Goal: Task Accomplishment & Management: Manage account settings

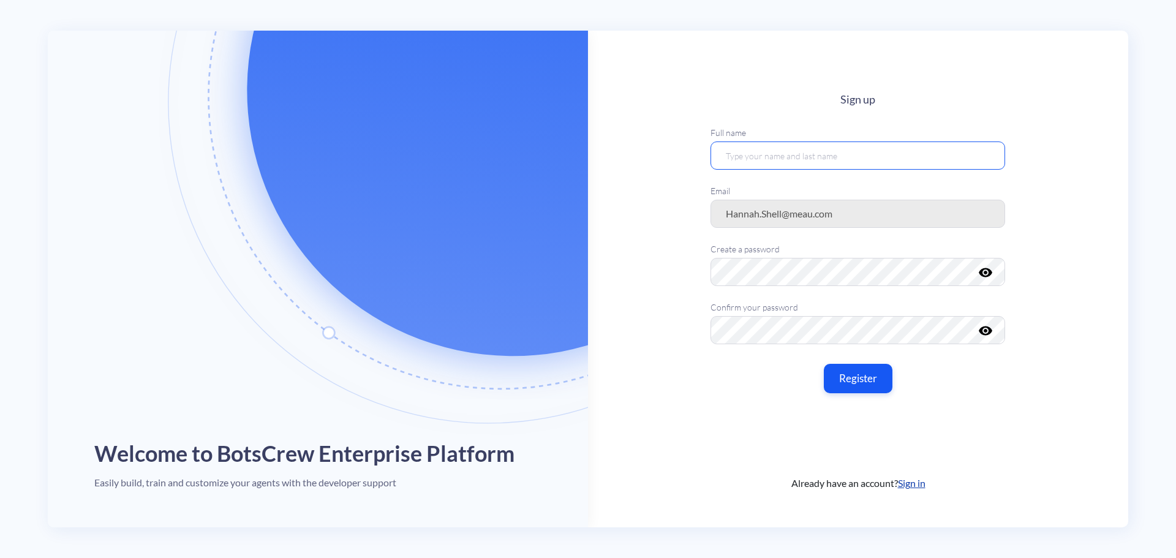
click at [777, 154] on input "text" at bounding box center [857, 155] width 295 height 28
type input "Hannah Shell"
click at [852, 377] on button "Register" at bounding box center [858, 378] width 72 height 31
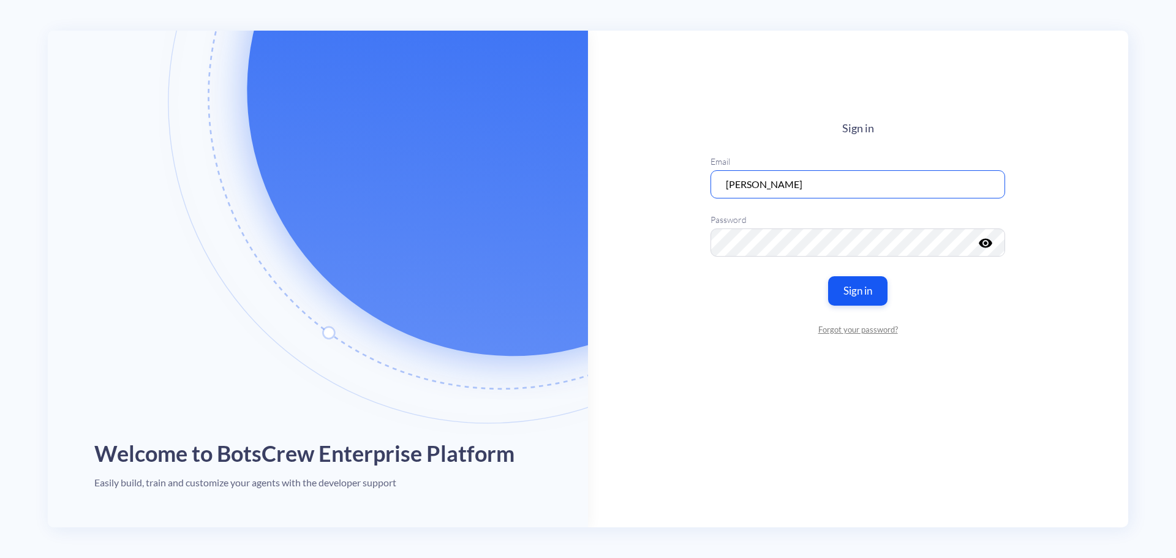
click at [807, 191] on input "[PERSON_NAME]" at bounding box center [857, 184] width 295 height 28
drag, startPoint x: 862, startPoint y: 290, endPoint x: 877, endPoint y: 282, distance: 17.3
click at [862, 291] on button "Sign in" at bounding box center [858, 290] width 62 height 31
click at [1005, 285] on main "Sign in Email Hannah Shell Password visibility Invalid email or password Sign i…" at bounding box center [858, 279] width 540 height 497
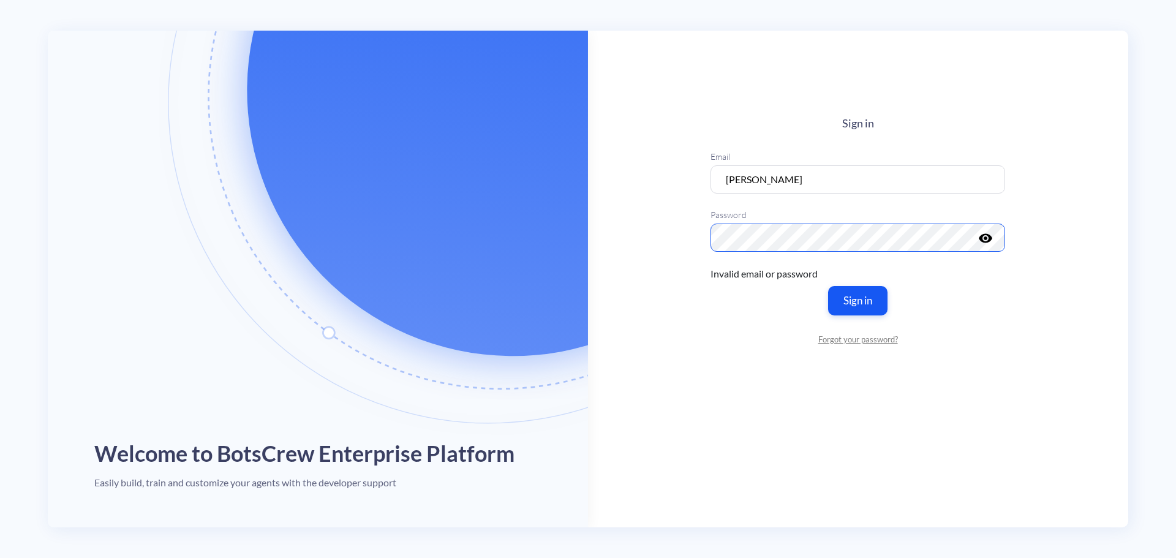
click at [674, 237] on main "Sign in Email Hannah Shell Password visibility Invalid email or password Sign i…" at bounding box center [858, 279] width 540 height 497
click at [778, 178] on input "[PERSON_NAME]" at bounding box center [857, 179] width 295 height 28
drag, startPoint x: 830, startPoint y: 176, endPoint x: 663, endPoint y: 171, distance: 167.2
click at [663, 171] on main "Sign in Email Hannah Shell Password visibility Invalid email or password Sign i…" at bounding box center [858, 279] width 540 height 497
type input "[DOMAIN_NAME][EMAIL_ADDRESS][DOMAIN_NAME]"
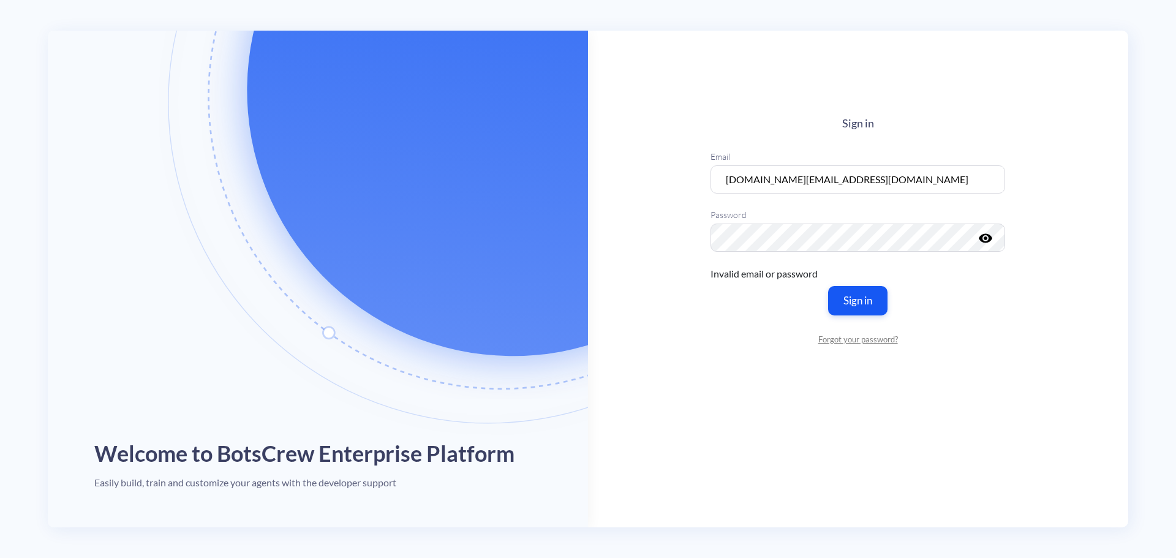
click at [961, 266] on div "Invalid email or password" at bounding box center [857, 273] width 295 height 15
click at [861, 309] on button "Sign in" at bounding box center [858, 300] width 62 height 31
click at [860, 296] on button "Sign in" at bounding box center [858, 300] width 62 height 31
click at [989, 240] on icon "visibility" at bounding box center [986, 237] width 15 height 15
click at [859, 182] on input "[DOMAIN_NAME][EMAIL_ADDRESS][DOMAIN_NAME]" at bounding box center [857, 179] width 295 height 28
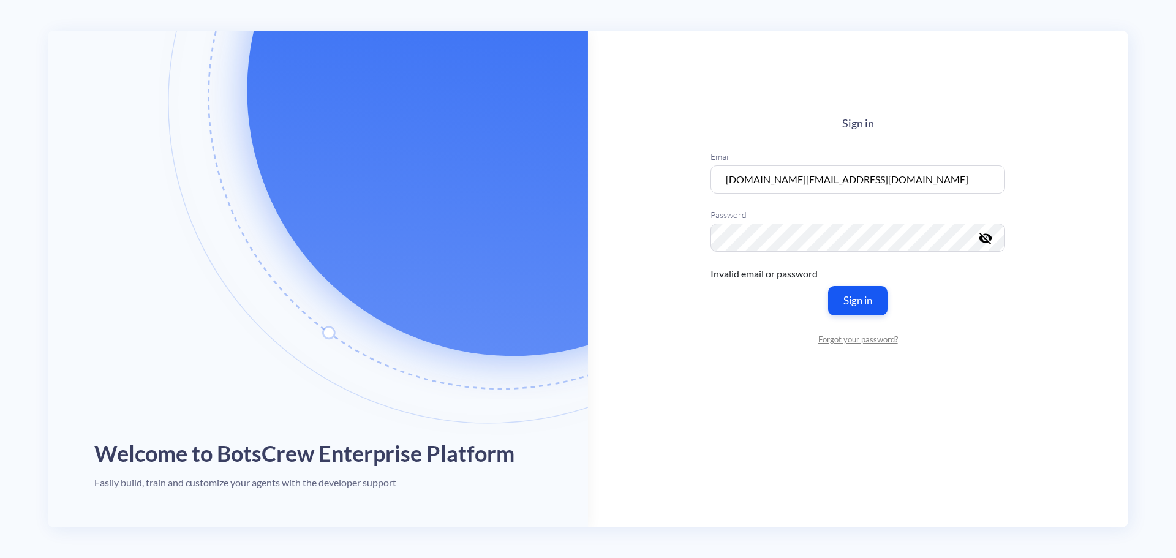
click at [973, 279] on div "Invalid email or password" at bounding box center [857, 273] width 295 height 15
click at [859, 289] on button "Sign in" at bounding box center [858, 300] width 62 height 31
click at [858, 300] on button "Sign in" at bounding box center [858, 300] width 62 height 31
click at [641, 296] on main "Sign in Email hannah.shell@meau.com Password visibility_off Invalid email or pa…" at bounding box center [858, 279] width 540 height 497
click at [724, 282] on div "Sign in Email hannah.shell@meau.com Password visibility_off Invalid email or pa…" at bounding box center [857, 231] width 295 height 228
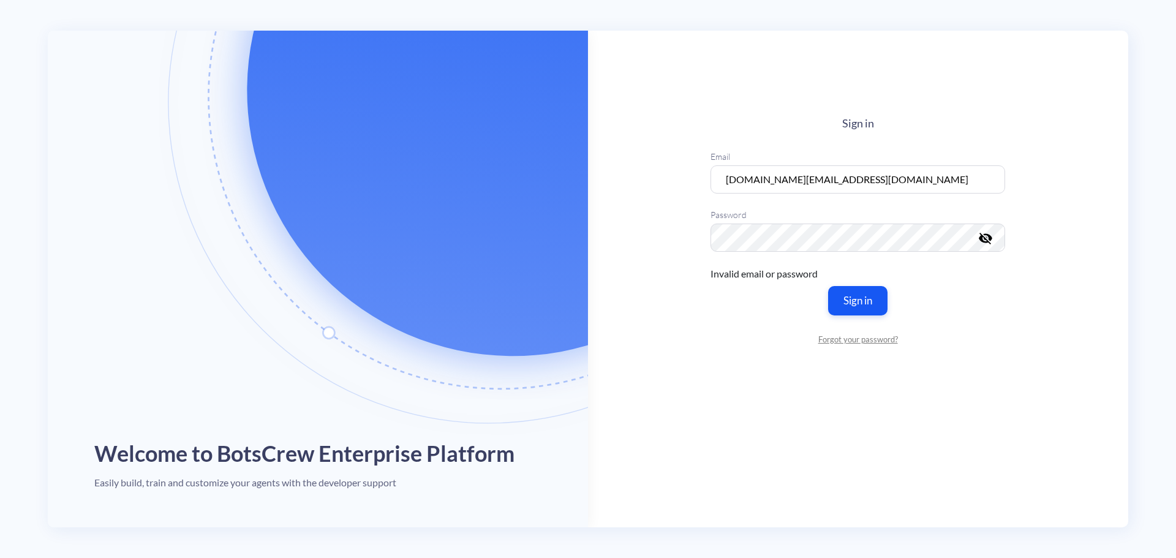
click at [731, 325] on div "Sign in Email hannah.shell@meau.com Password visibility_off Invalid email or pa…" at bounding box center [857, 231] width 295 height 228
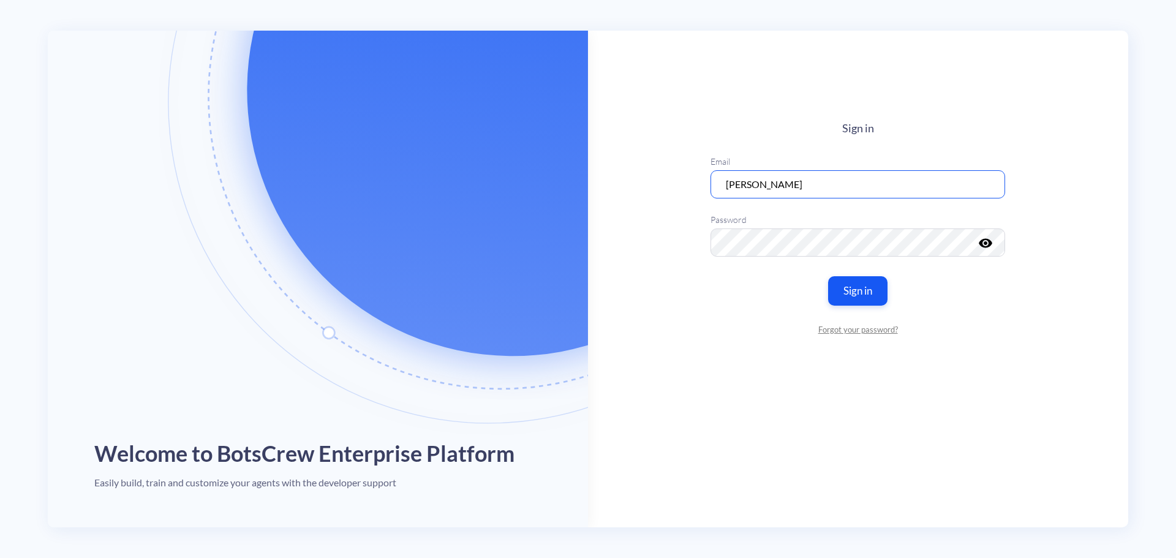
click at [802, 189] on input "Hannah Shell" at bounding box center [857, 184] width 295 height 28
drag, startPoint x: 832, startPoint y: 182, endPoint x: 653, endPoint y: 181, distance: 178.8
click at [653, 181] on main "Sign in Email Hannah Shell Password visibility Sign in Forgot your password?" at bounding box center [858, 279] width 540 height 497
type input "hannah.shell@meau.com"
click at [982, 247] on icon "visibility" at bounding box center [986, 242] width 15 height 15
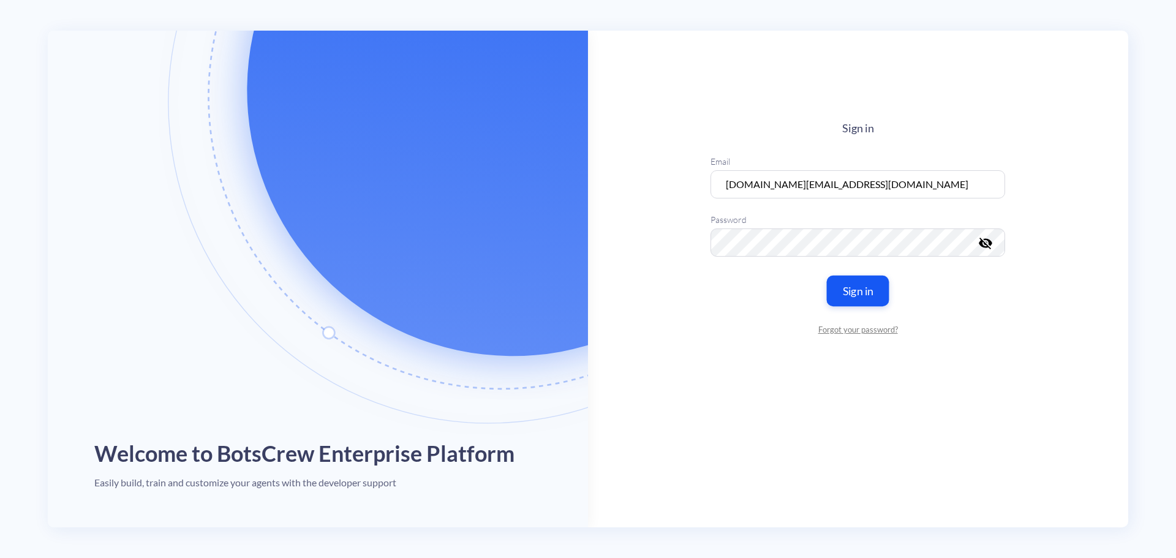
click at [868, 285] on button "Sign in" at bounding box center [858, 290] width 62 height 31
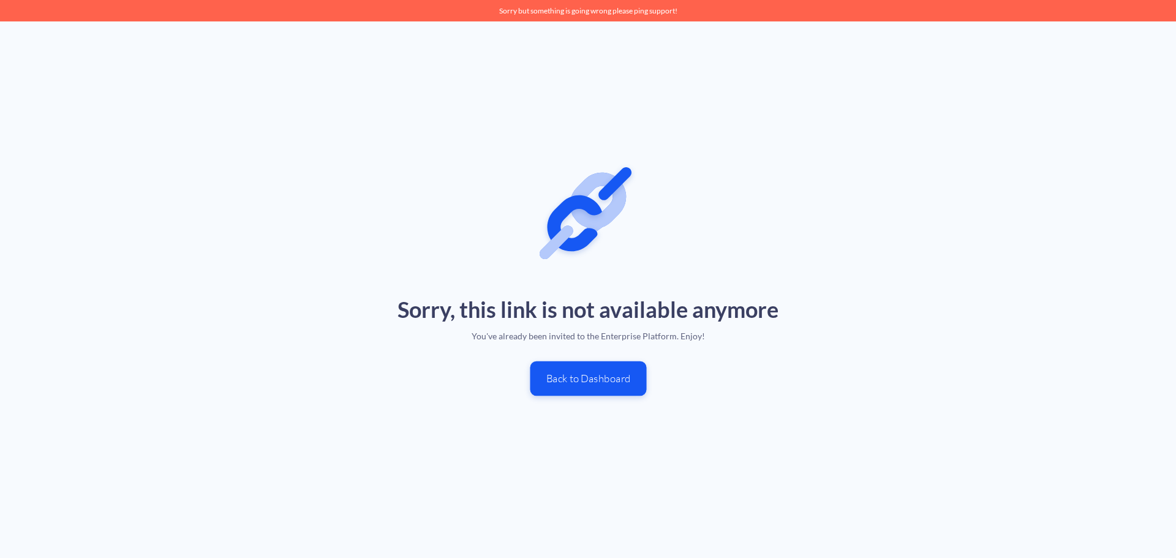
click at [598, 381] on button "Back to Dashboard" at bounding box center [588, 378] width 116 height 35
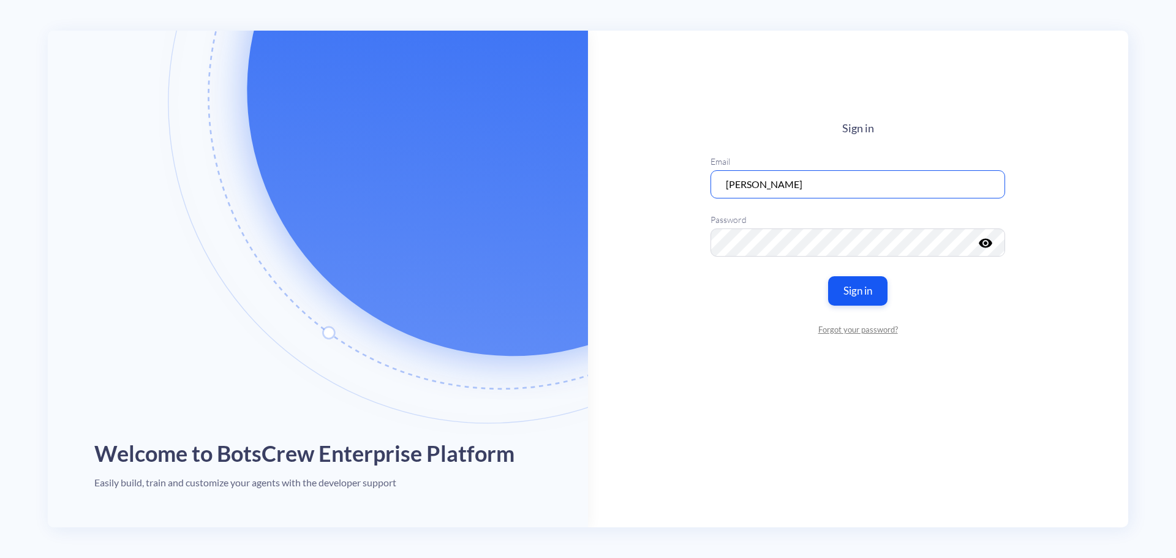
click at [788, 179] on input "[PERSON_NAME]" at bounding box center [857, 184] width 295 height 28
drag, startPoint x: 867, startPoint y: 289, endPoint x: 952, endPoint y: 293, distance: 85.2
click at [866, 289] on button "Sign in" at bounding box center [857, 290] width 59 height 29
click at [804, 172] on input "[PERSON_NAME]" at bounding box center [857, 179] width 295 height 28
drag, startPoint x: 814, startPoint y: 185, endPoint x: 759, endPoint y: 181, distance: 55.8
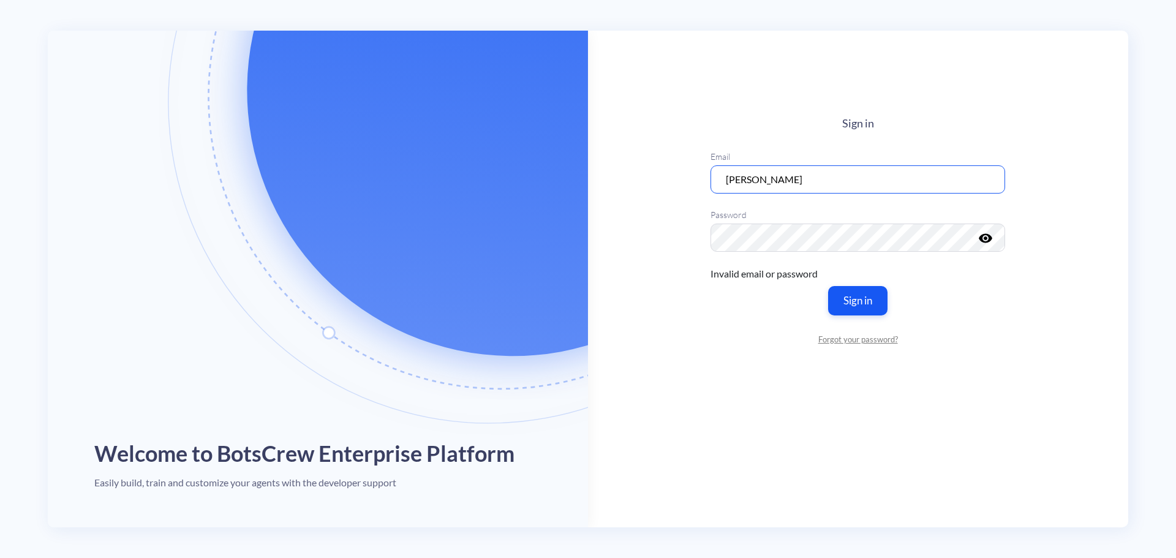
click at [759, 181] on input "[PERSON_NAME]" at bounding box center [857, 179] width 295 height 28
click at [856, 299] on button "Sign in" at bounding box center [858, 300] width 62 height 31
click at [990, 241] on icon "visibility" at bounding box center [986, 237] width 15 height 15
click at [864, 175] on input "hannah.shell@icloud.com" at bounding box center [857, 179] width 295 height 28
drag, startPoint x: 852, startPoint y: 178, endPoint x: 779, endPoint y: 179, distance: 72.3
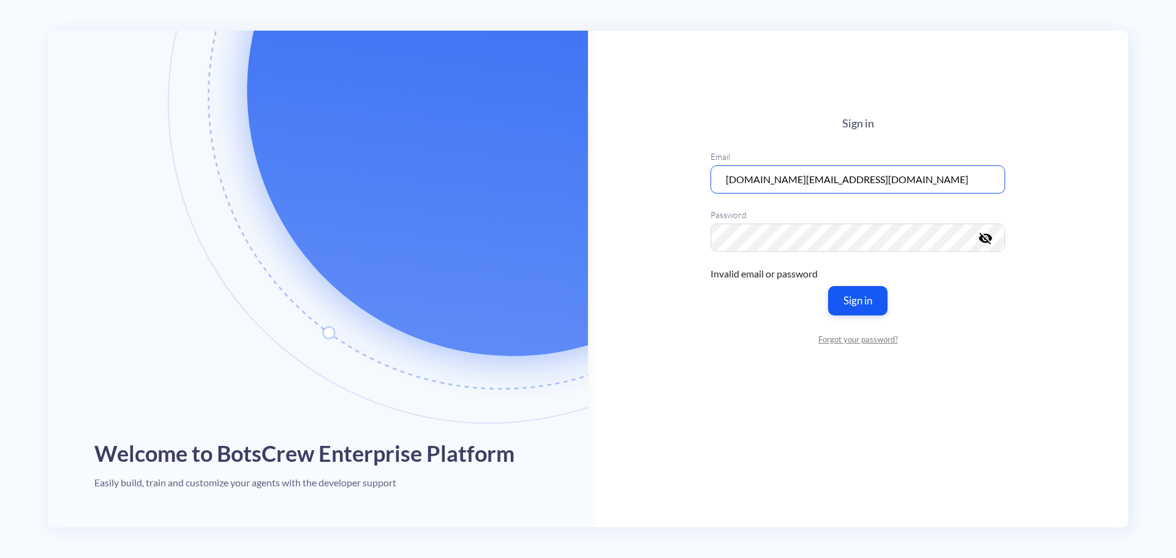
click at [779, 179] on input "hannah.shell@icloud.com" at bounding box center [857, 179] width 295 height 28
type input "hannah.shell9@gmail.com"
click at [873, 304] on button "Sign in" at bounding box center [858, 300] width 62 height 31
click at [873, 345] on link "Forgot your password?" at bounding box center [857, 339] width 295 height 12
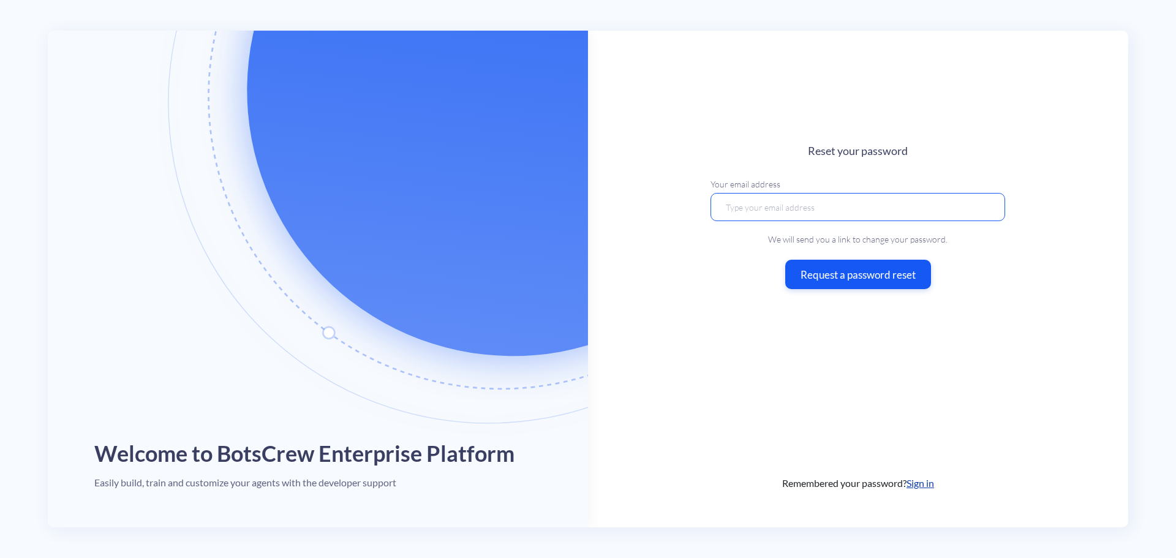
click at [793, 206] on input "email" at bounding box center [857, 207] width 295 height 28
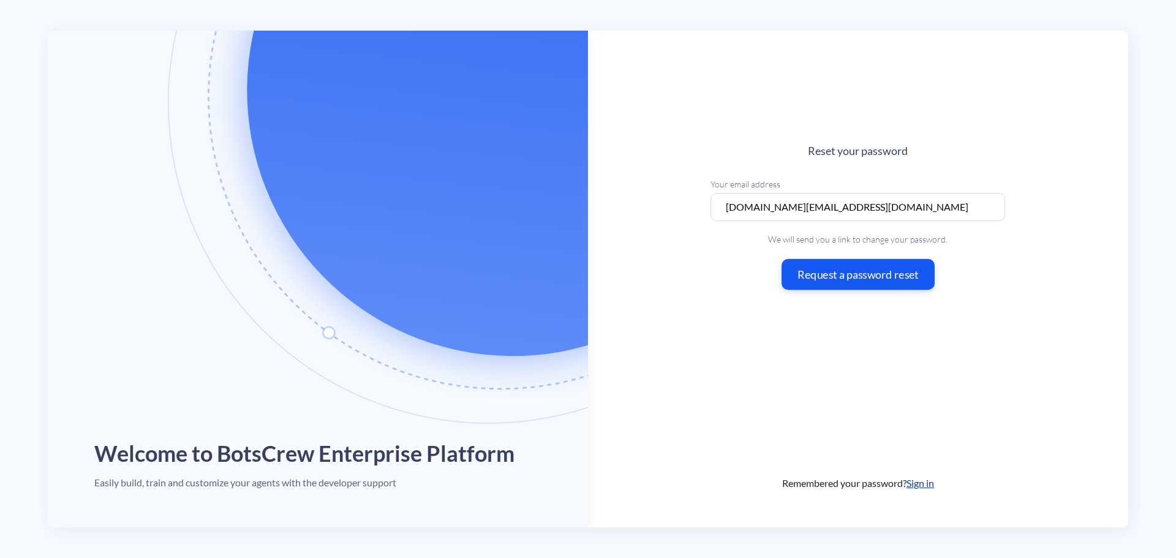
click at [898, 287] on button "Request a password reset" at bounding box center [857, 274] width 153 height 31
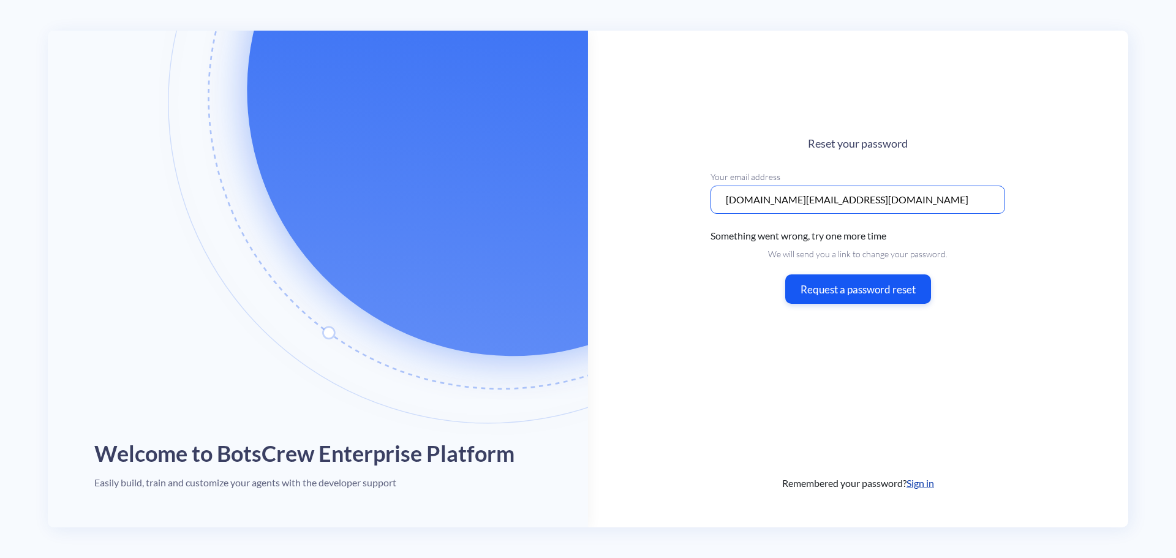
drag, startPoint x: 871, startPoint y: 202, endPoint x: 639, endPoint y: 203, distance: 232.1
click at [639, 203] on main "Reset your password Your email address hannah.shell@meau.com Something went wro…" at bounding box center [858, 279] width 540 height 497
click at [853, 200] on input "hannah.shell@meau.com" at bounding box center [857, 200] width 295 height 28
click at [855, 200] on input "hannah.shell@meau.com" at bounding box center [857, 200] width 295 height 28
drag, startPoint x: 855, startPoint y: 200, endPoint x: 795, endPoint y: 202, distance: 60.0
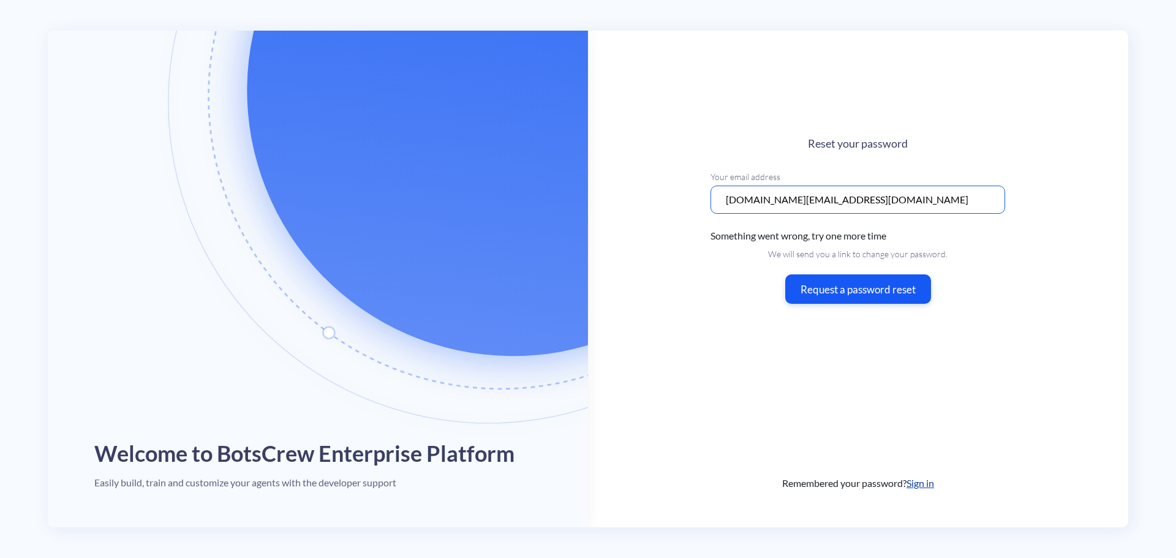
click at [795, 202] on input "hannah.shell@meau.com" at bounding box center [857, 200] width 295 height 28
drag, startPoint x: 862, startPoint y: 208, endPoint x: 779, endPoint y: 195, distance: 84.2
click at [779, 195] on input "hannah.shell@icloud.com" at bounding box center [857, 200] width 295 height 28
drag, startPoint x: 856, startPoint y: 198, endPoint x: 694, endPoint y: 192, distance: 161.8
click at [694, 192] on main "Reset your password Your email address hannah.shell9@gmail.com Something went w…" at bounding box center [858, 279] width 540 height 497
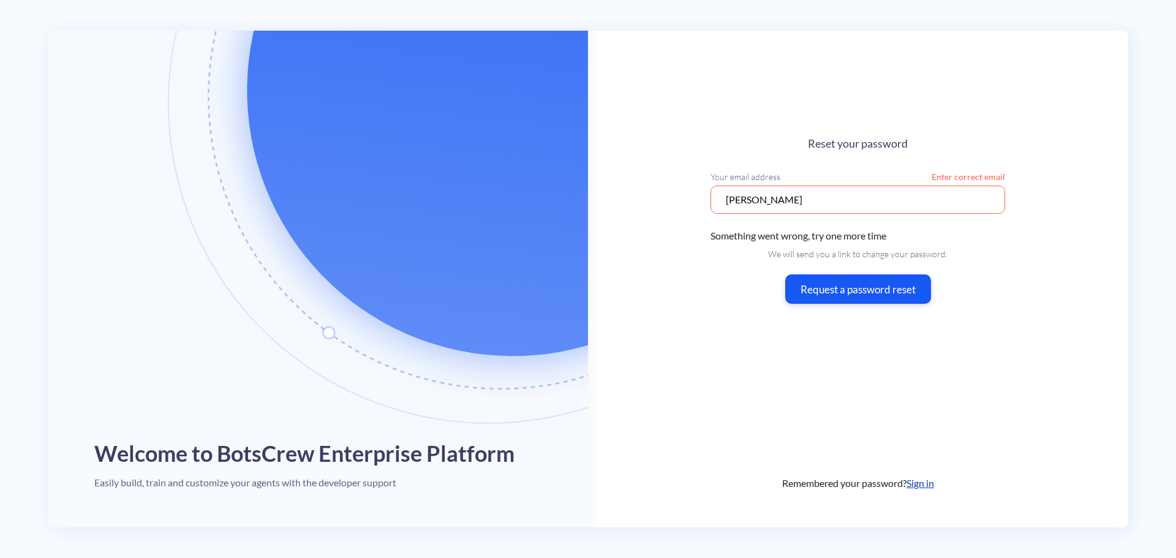
type input "Hannah Shell"
click at [864, 271] on div "Reset your password Your email address Hannah Shell Enter correct email Somethi…" at bounding box center [857, 220] width 295 height 167
click at [873, 283] on button "Request a password reset" at bounding box center [857, 289] width 153 height 31
click at [853, 282] on button "Request a password reset" at bounding box center [857, 289] width 153 height 31
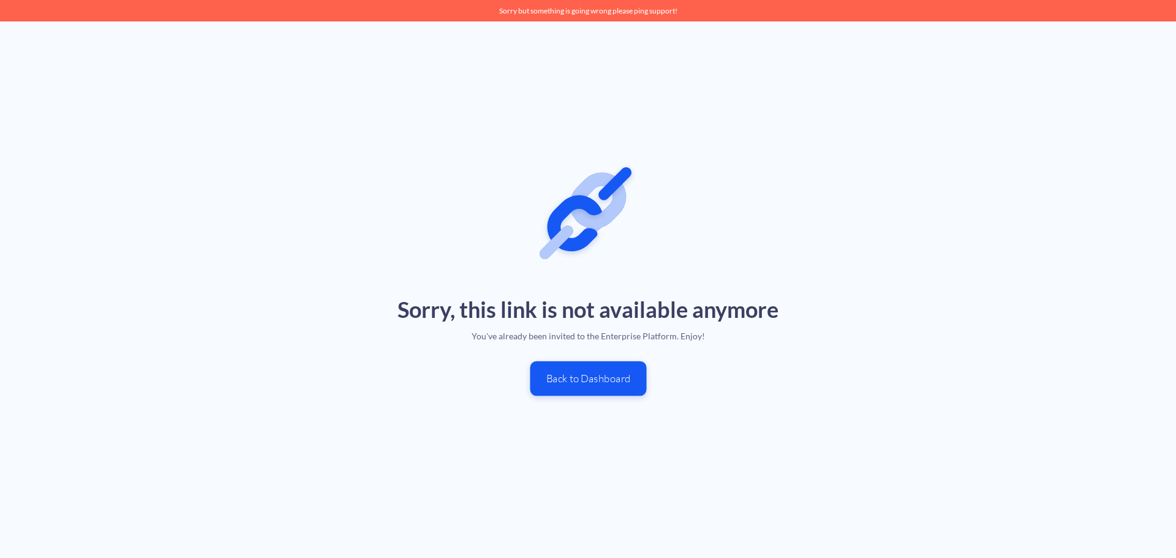
click at [580, 378] on button "Back to Dashboard" at bounding box center [588, 378] width 116 height 35
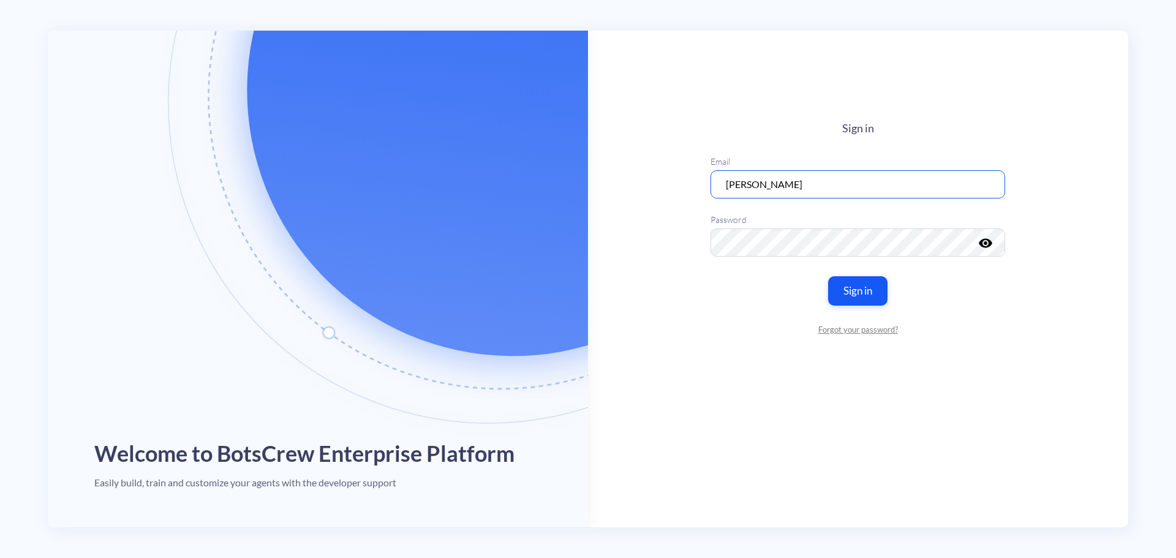
click at [801, 179] on input "[PERSON_NAME]" at bounding box center [857, 184] width 295 height 28
drag, startPoint x: 858, startPoint y: 182, endPoint x: 760, endPoint y: 177, distance: 98.1
click at [760, 177] on input "[PERSON_NAME]" at bounding box center [857, 184] width 295 height 28
type input "[DOMAIN_NAME][EMAIL_ADDRESS][DOMAIN_NAME]"
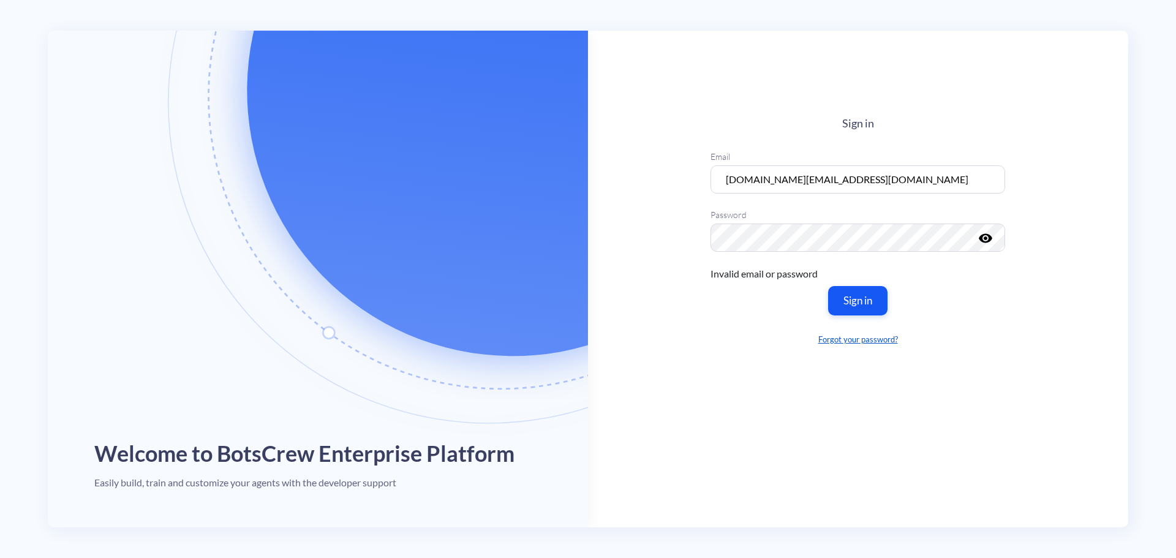
click at [865, 340] on link "Forgot your password?" at bounding box center [857, 339] width 295 height 12
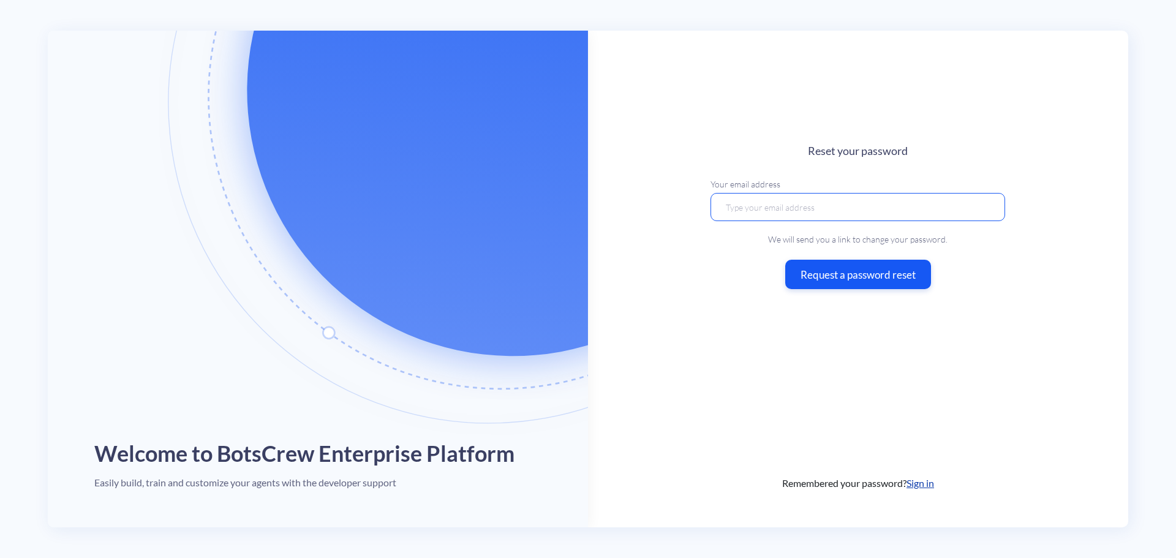
click at [775, 200] on input "email" at bounding box center [857, 207] width 295 height 28
type input "[DOMAIN_NAME][EMAIL_ADDRESS][DOMAIN_NAME]"
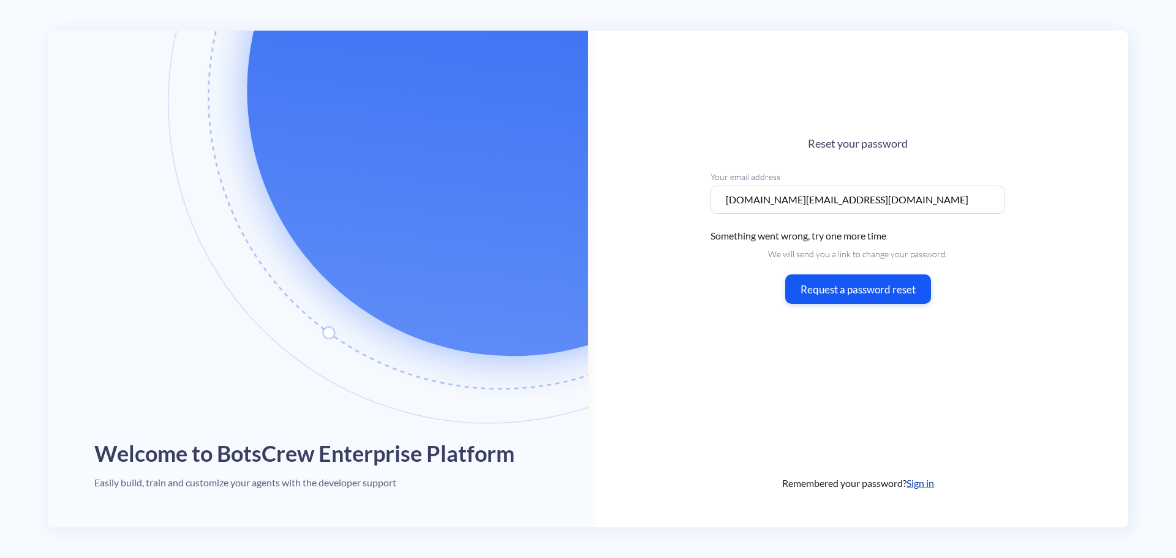
click at [1017, 264] on main "Reset your password Your email address [DOMAIN_NAME][EMAIL_ADDRESS][DOMAIN_NAME…" at bounding box center [858, 279] width 540 height 497
